Goal: Task Accomplishment & Management: Manage account settings

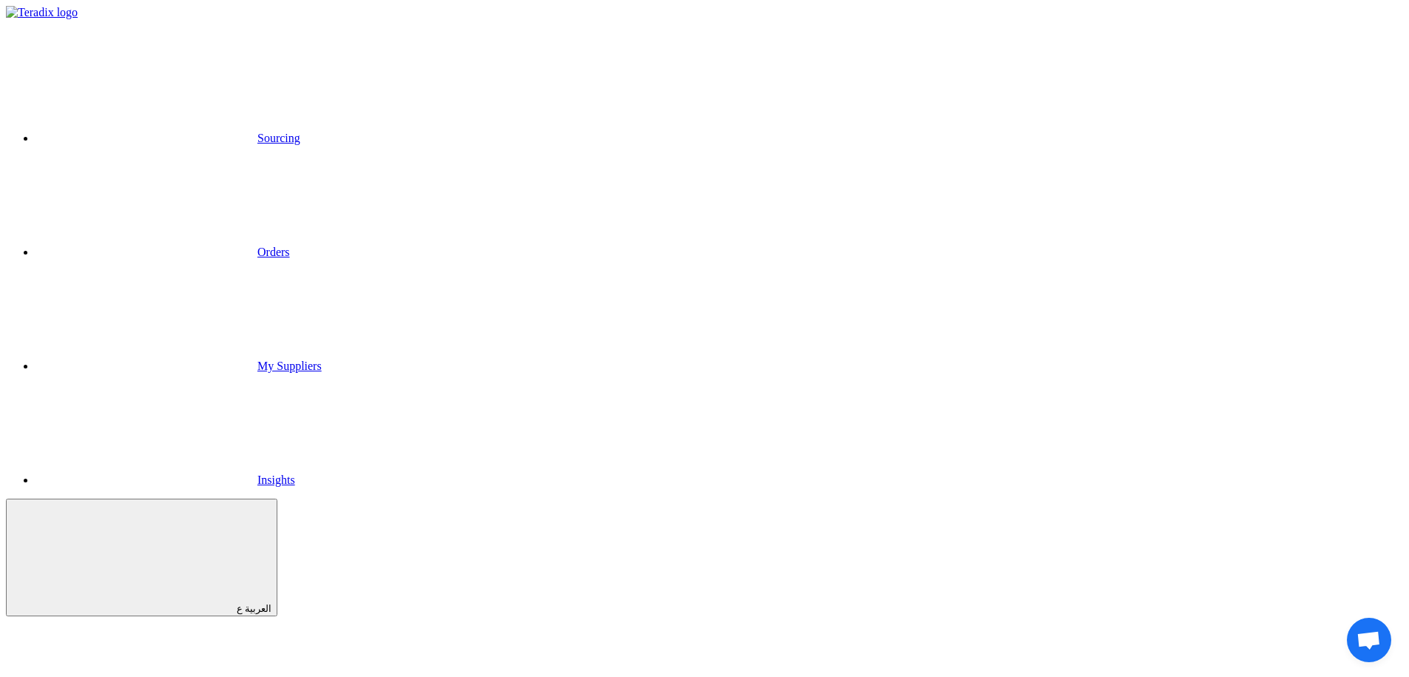
click at [300, 132] on link "Sourcing" at bounding box center [168, 138] width 265 height 13
